Goal: Information Seeking & Learning: Learn about a topic

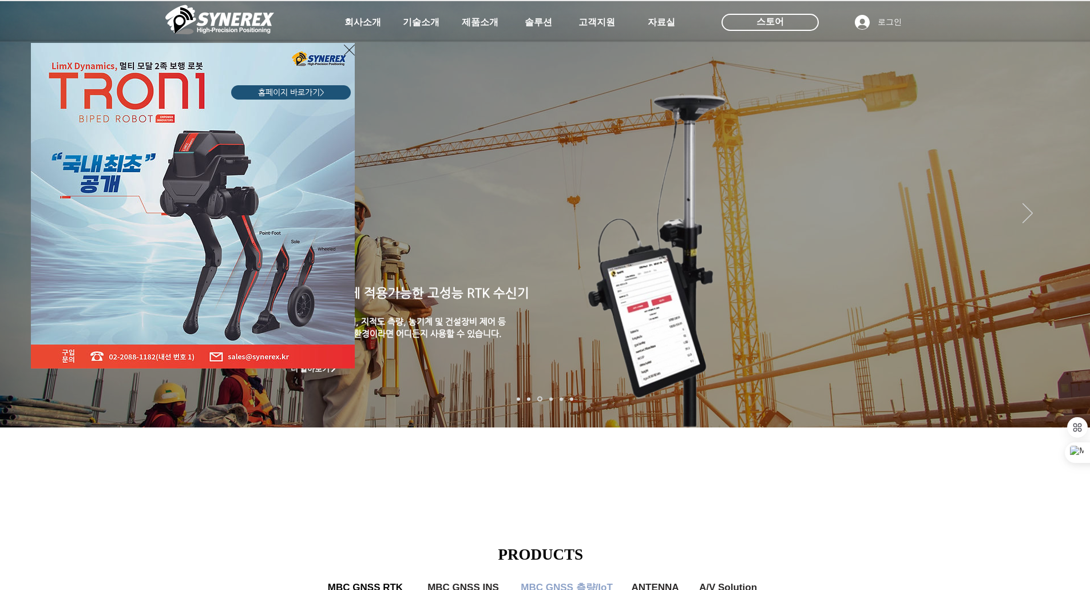
click at [472, 24] on div "LimX Dinamics" at bounding box center [545, 295] width 1090 height 590
click at [485, 23] on div "LimX Dinamics" at bounding box center [545, 295] width 1090 height 590
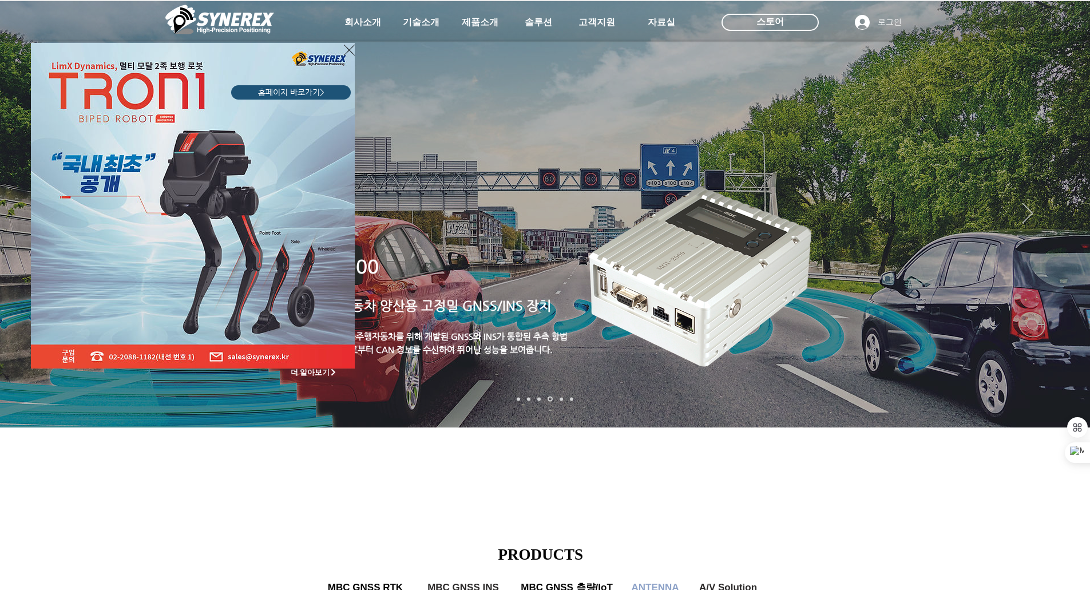
click at [1070, 257] on div "LimX Dinamics" at bounding box center [545, 295] width 1090 height 590
click at [1065, 256] on div "LimX Dinamics" at bounding box center [545, 295] width 1090 height 590
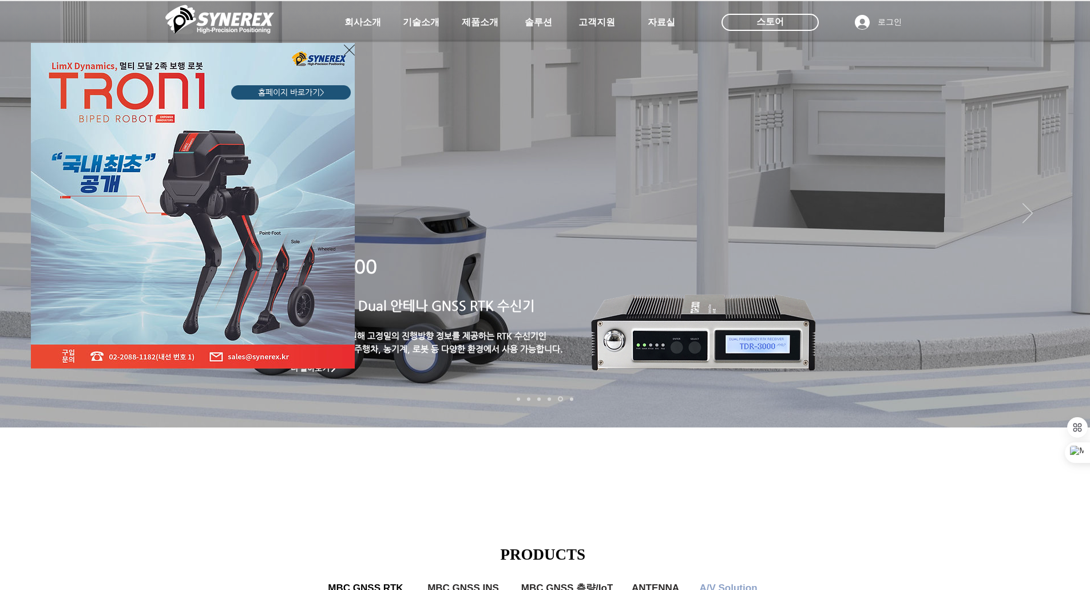
click at [1066, 257] on div "LimX Dinamics" at bounding box center [545, 295] width 1090 height 590
click at [374, 434] on div "LimX Dinamics" at bounding box center [545, 295] width 1090 height 590
click at [377, 436] on div "LimX Dinamics" at bounding box center [545, 295] width 1090 height 590
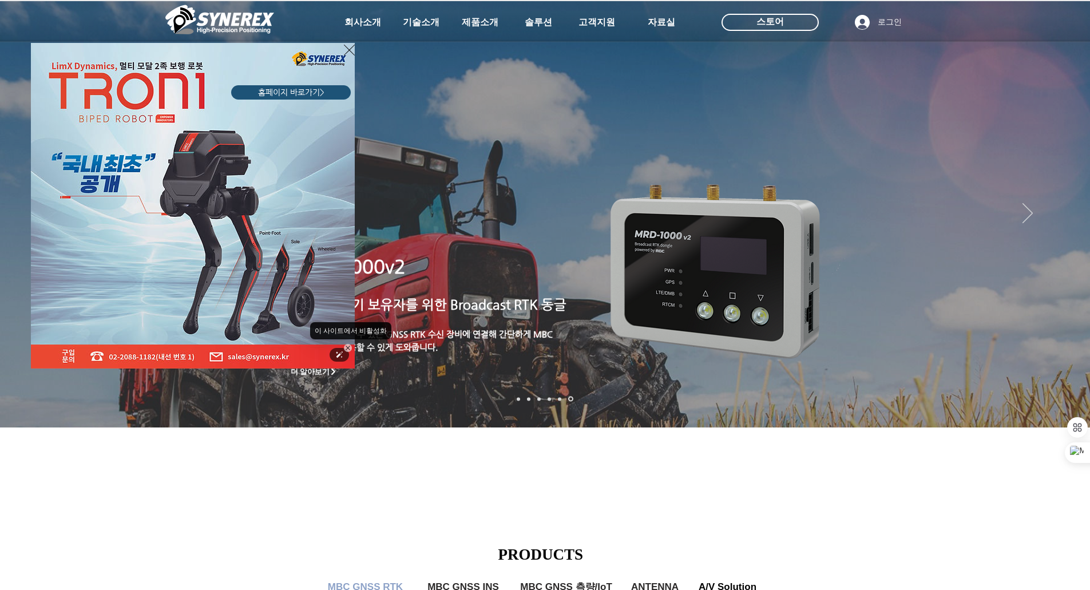
click at [349, 347] on icon at bounding box center [348, 348] width 5 height 5
click at [348, 49] on icon "사이트로 돌아가기" at bounding box center [349, 50] width 11 height 11
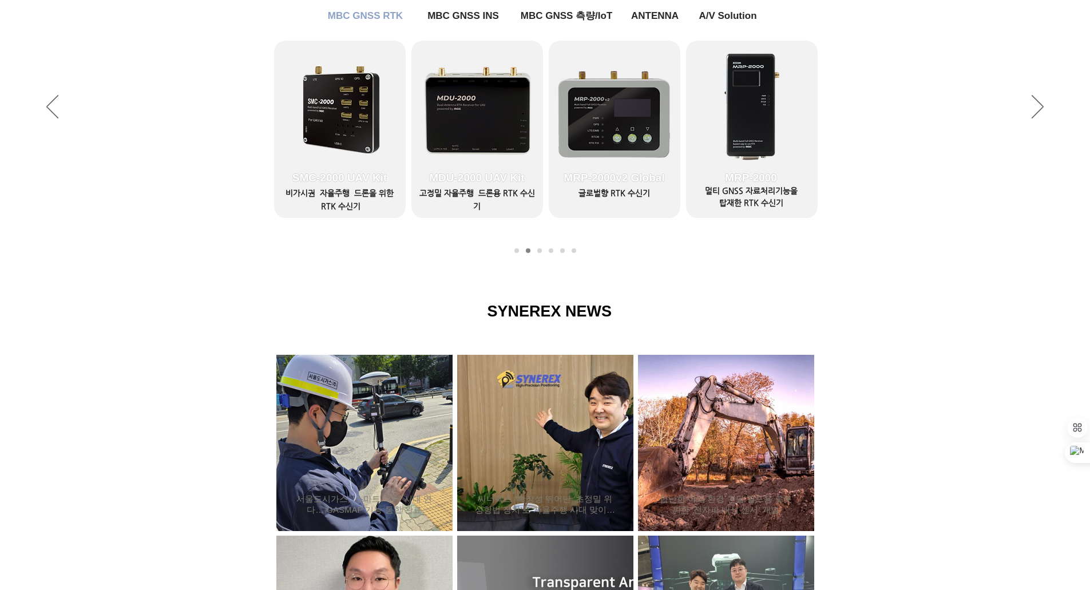
scroll to position [458, 0]
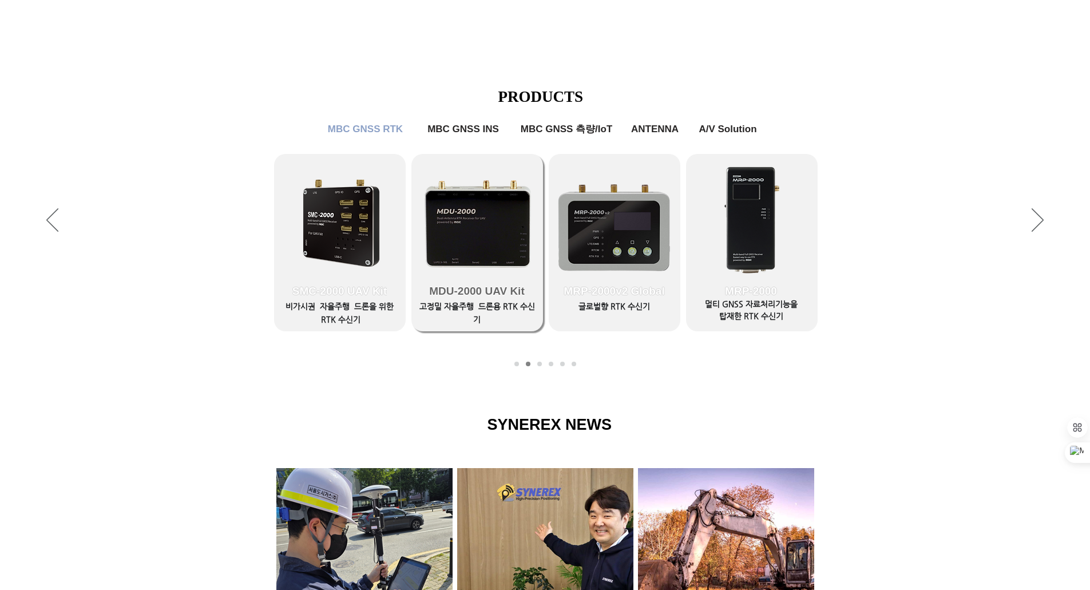
click at [471, 298] on span "MDU-2000 UAV Kit" at bounding box center [476, 291] width 95 height 13
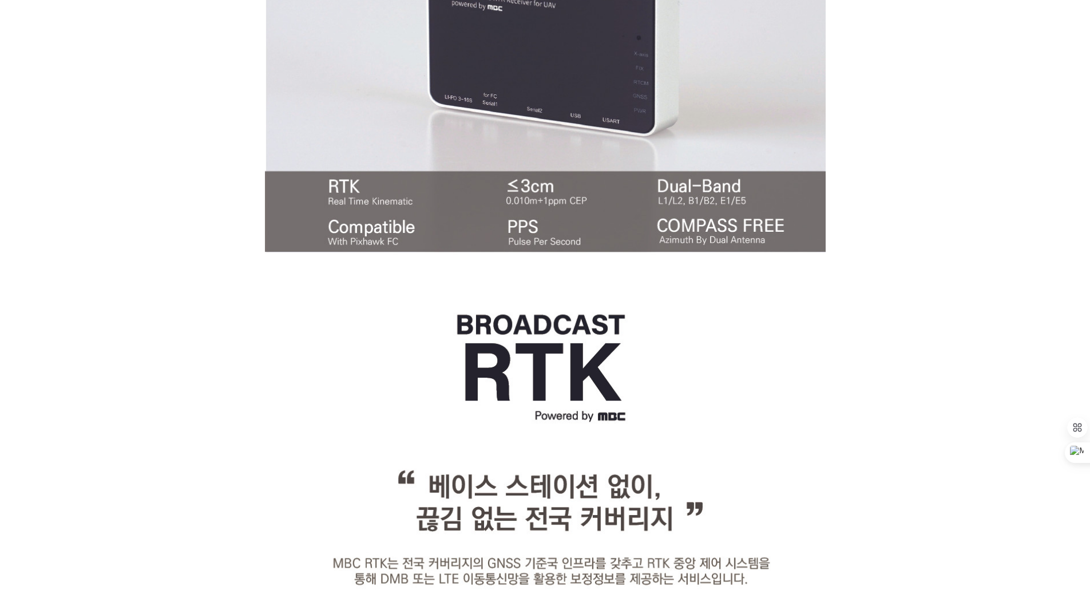
scroll to position [427, 0]
